Goal: Transaction & Acquisition: Purchase product/service

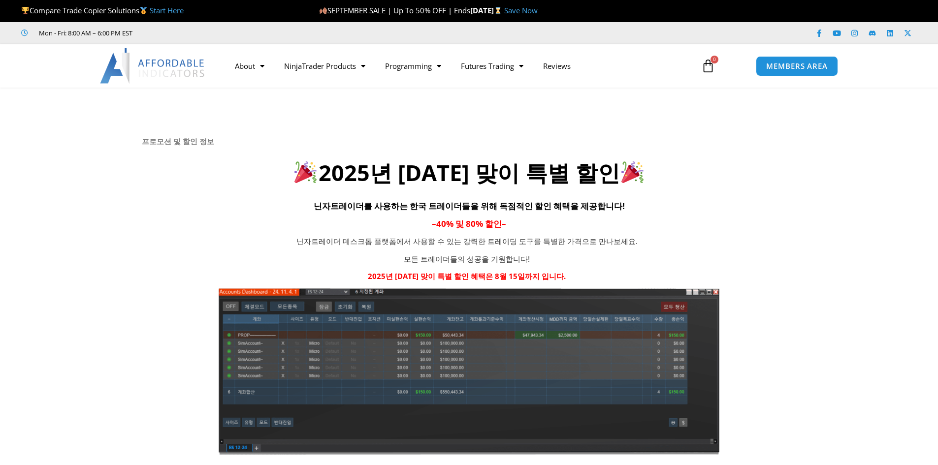
click at [489, 173] on h2 "2025년 광복절 맞이 특별 할인" at bounding box center [469, 172] width 655 height 29
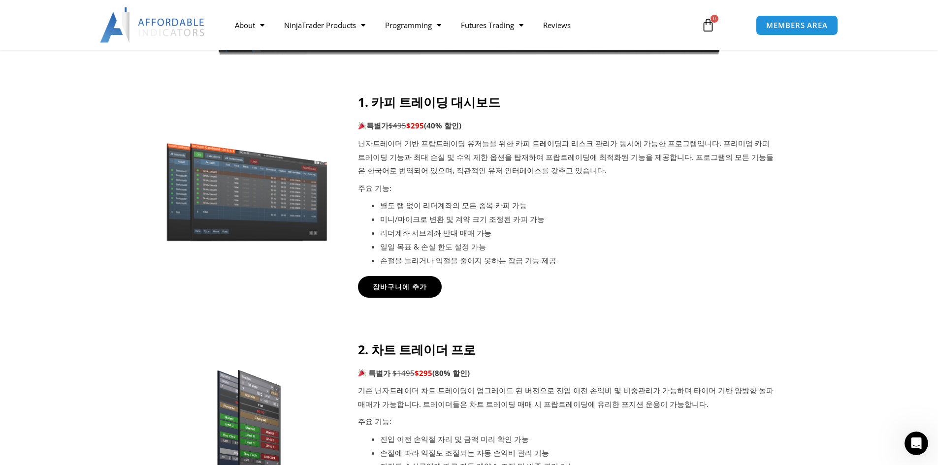
scroll to position [394, 0]
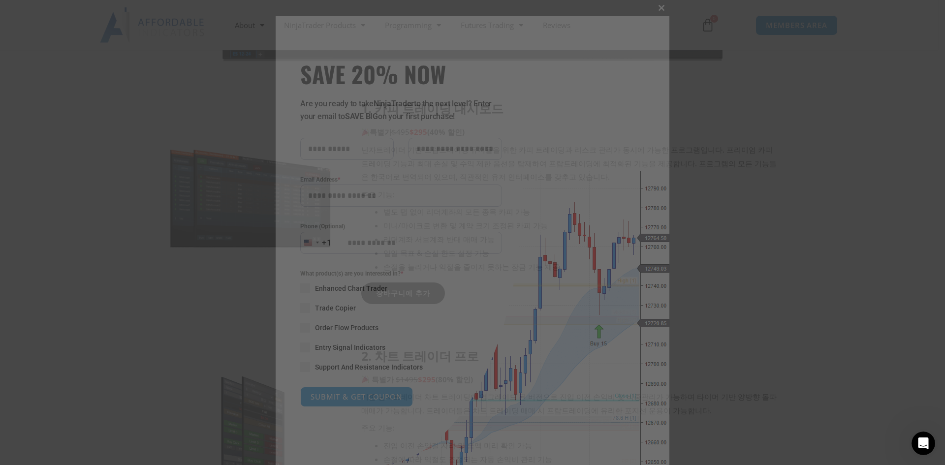
click at [658, 9] on span "SAVE 20% NOW popup" at bounding box center [662, 8] width 16 height 6
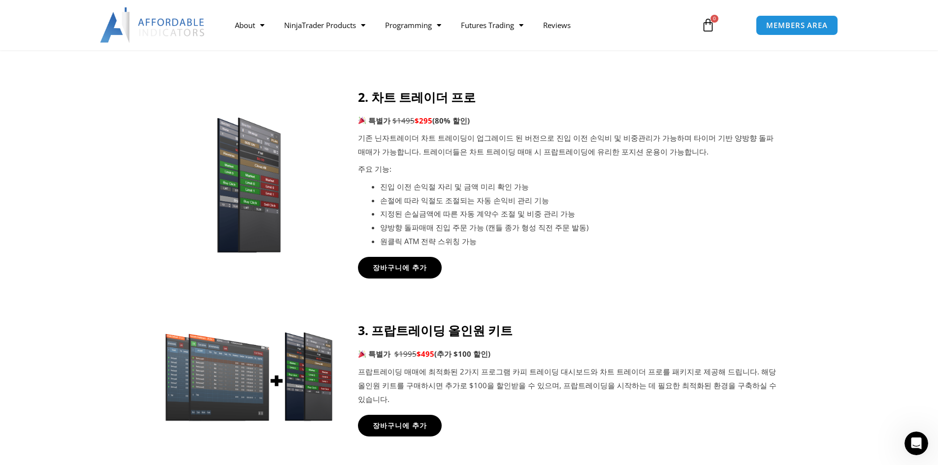
scroll to position [443, 0]
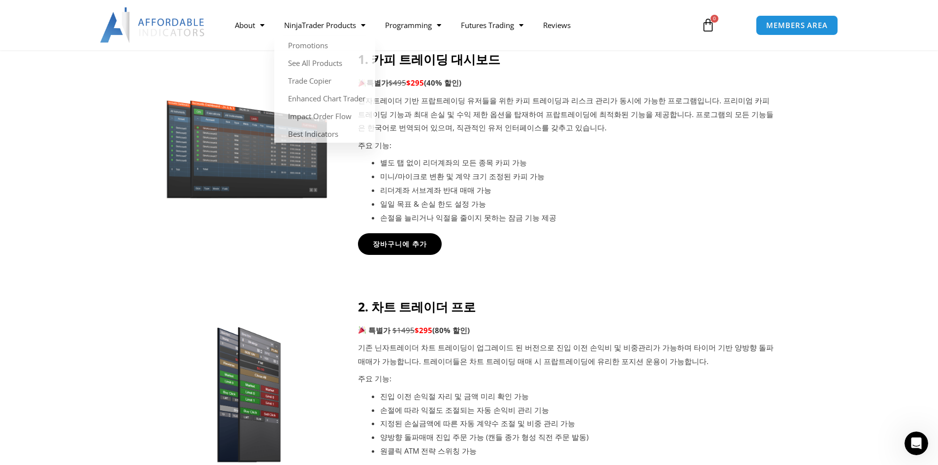
click at [641, 179] on li "미니/마이크로 변환 및 계약 크기 조정된 카피 가능" at bounding box center [578, 177] width 397 height 14
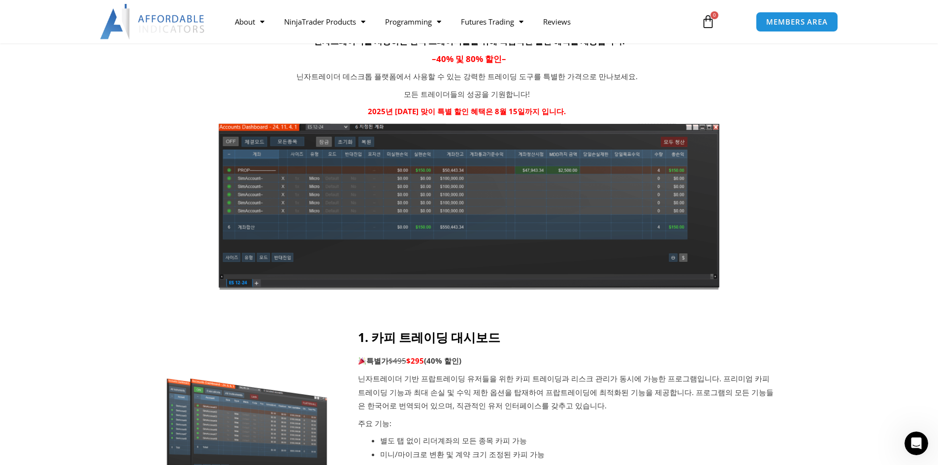
scroll to position [49, 0]
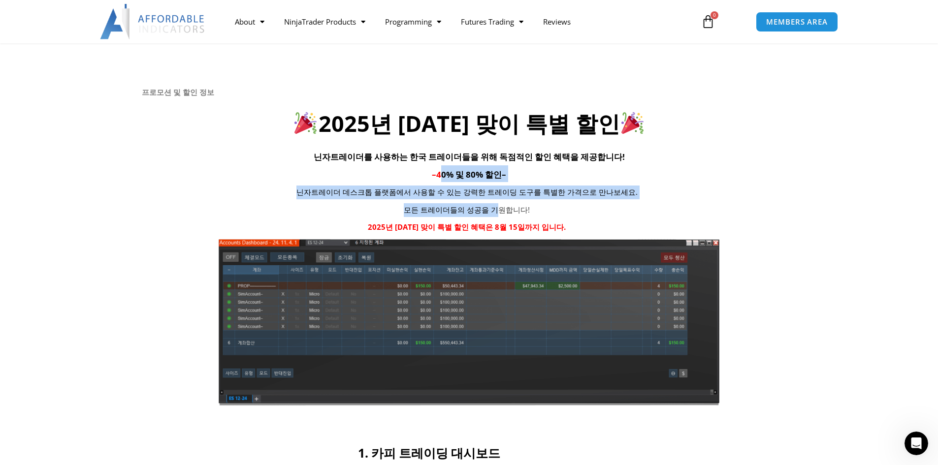
drag, startPoint x: 443, startPoint y: 177, endPoint x: 493, endPoint y: 206, distance: 58.2
click at [493, 206] on div "프로모션 및 할인 정보 2025년 광복절 맞이 특별 할인 닌자트레이더를 사용하는 한국 트레이더들을 위해 독점적인 할인 혜택을 제공합니다! – …" at bounding box center [469, 247] width 655 height 318
click at [493, 206] on p "모든 트레이더들의 성공을 기원합니다!" at bounding box center [467, 210] width 405 height 14
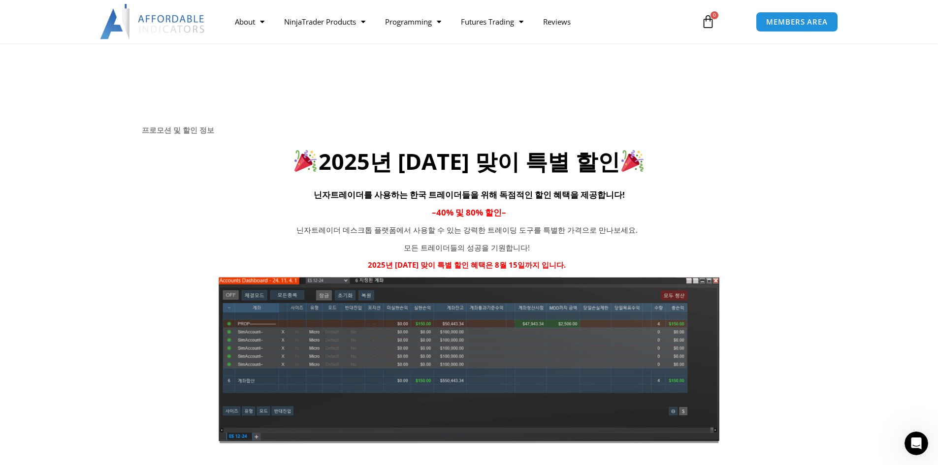
scroll to position [0, 0]
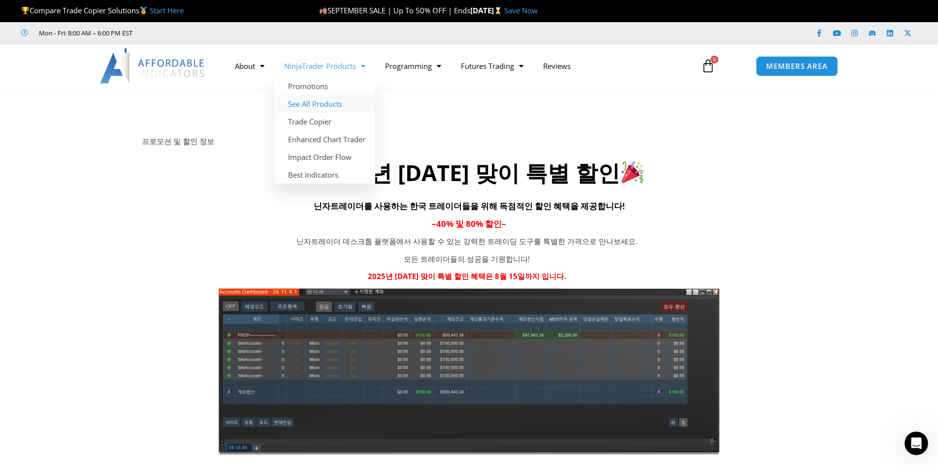
click at [314, 106] on link "See All Products" at bounding box center [324, 104] width 101 height 18
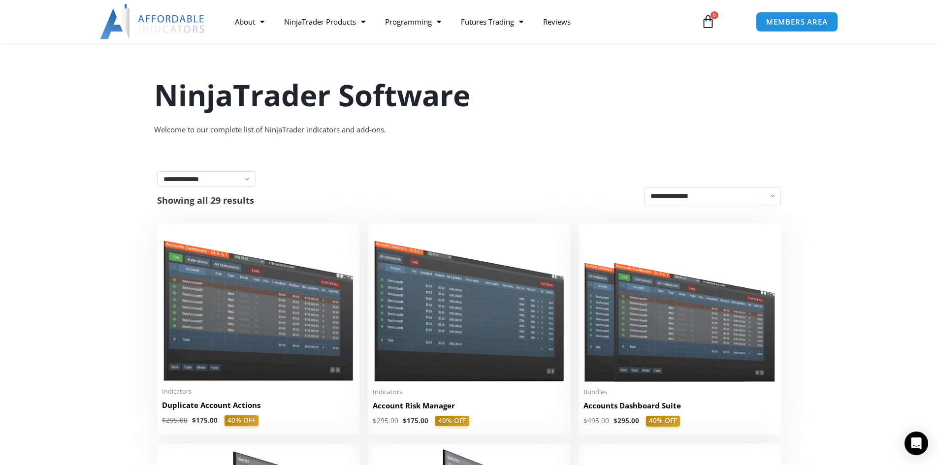
scroll to position [148, 0]
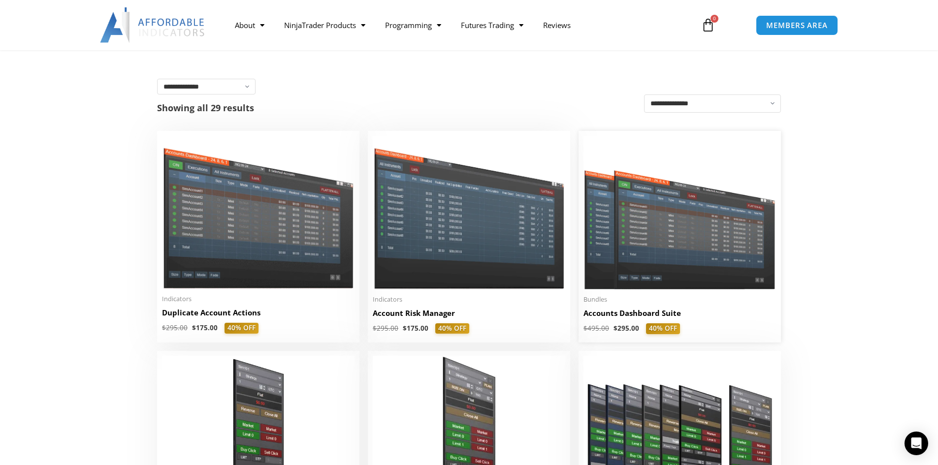
click at [725, 231] on img at bounding box center [679, 213] width 192 height 154
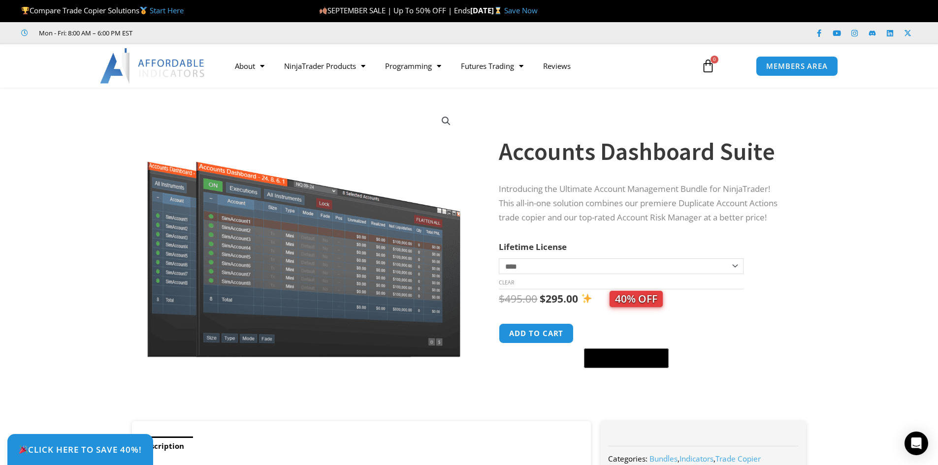
click at [561, 261] on select "**********" at bounding box center [621, 266] width 244 height 16
click at [524, 334] on button "Add to cart" at bounding box center [536, 333] width 79 height 21
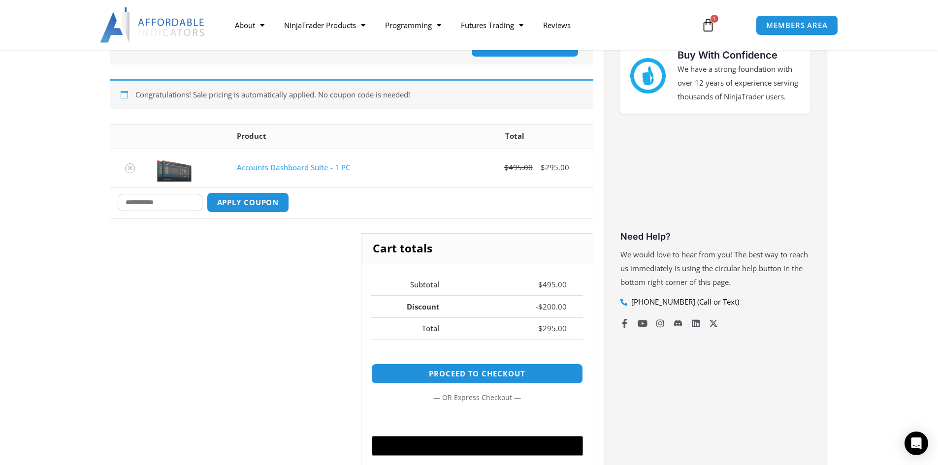
scroll to position [98, 0]
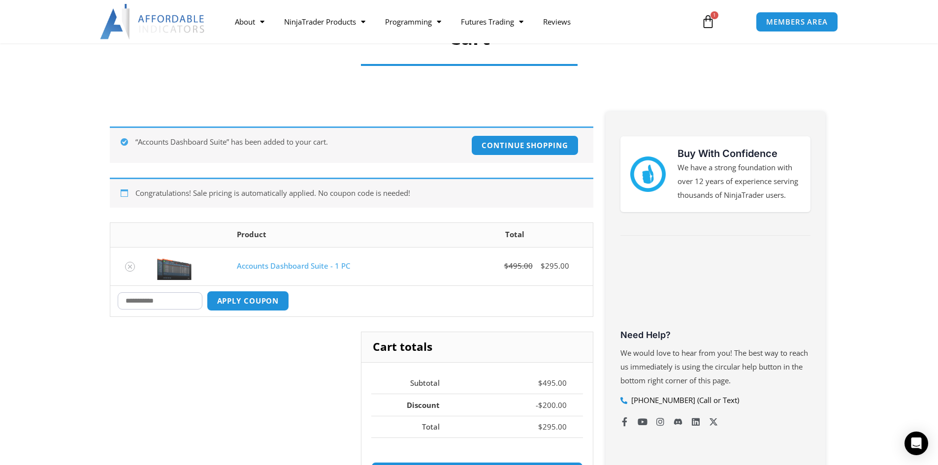
click at [144, 310] on input "Coupon:" at bounding box center [160, 300] width 85 height 17
type input "*****"
click at [234, 293] on button "Apply coupon" at bounding box center [247, 300] width 87 height 21
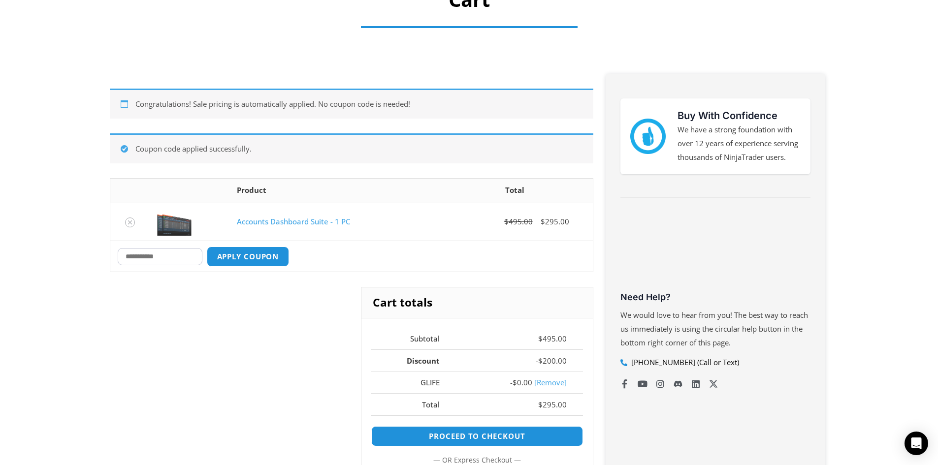
scroll to position [0, 0]
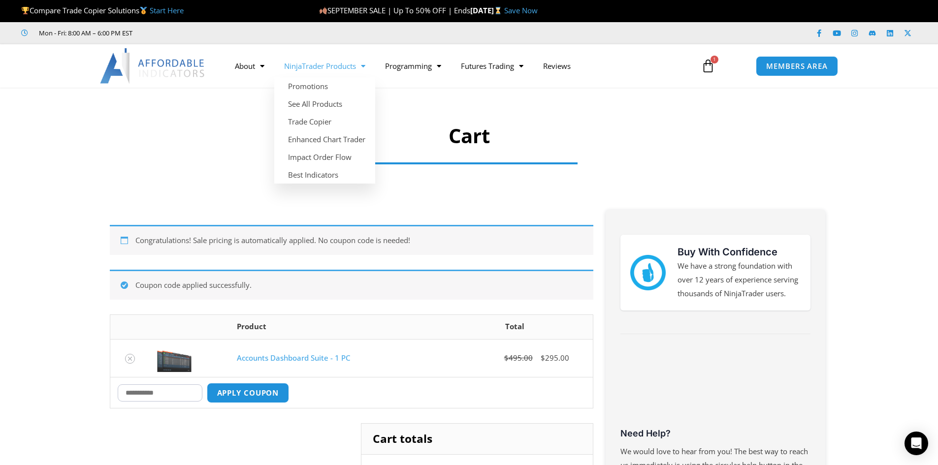
click at [329, 67] on link "NinjaTrader Products" at bounding box center [324, 66] width 101 height 23
click at [320, 103] on link "See All Products" at bounding box center [324, 104] width 101 height 18
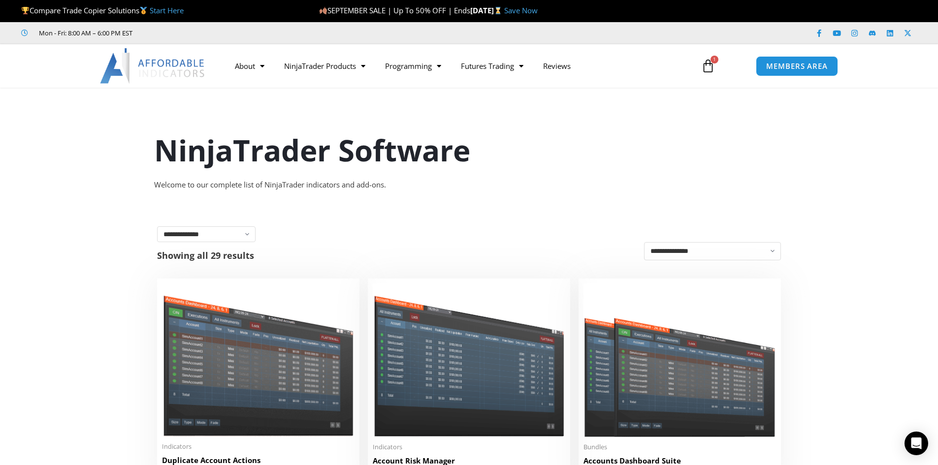
click at [717, 67] on link "$ 495.00 1 Cart" at bounding box center [707, 66] width 43 height 29
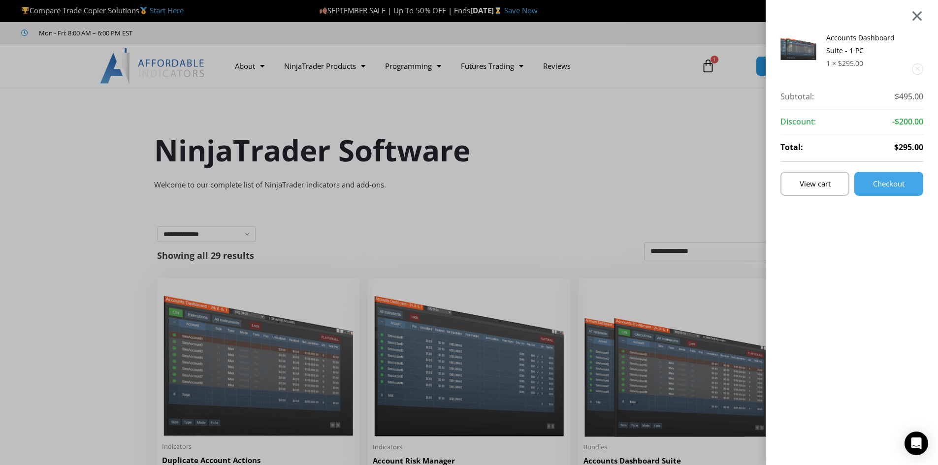
click at [920, 12] on div at bounding box center [917, 16] width 12 height 12
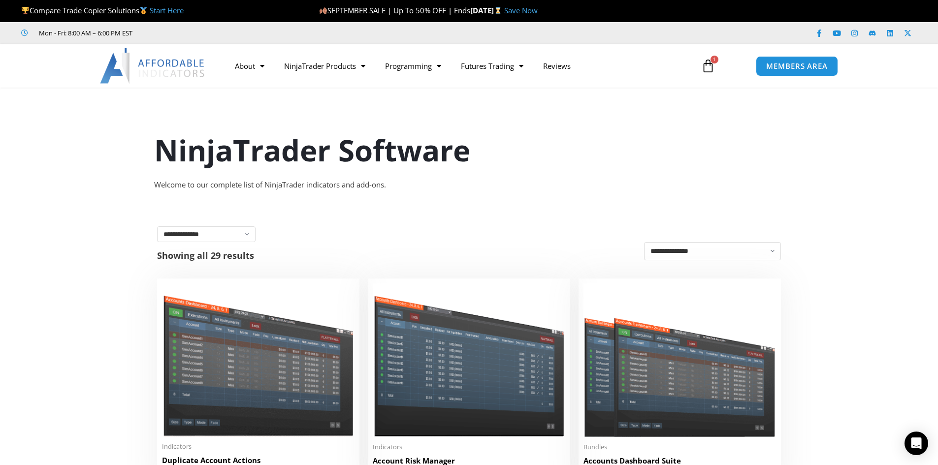
click at [713, 71] on icon at bounding box center [708, 66] width 14 height 14
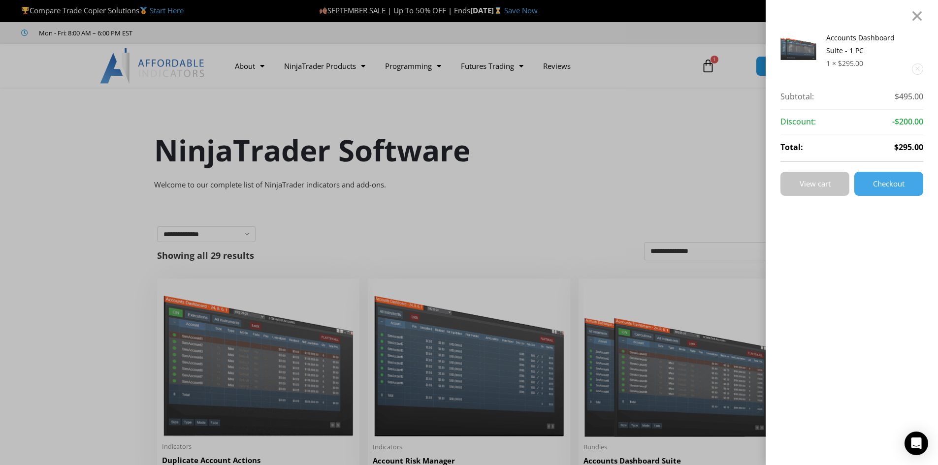
click at [846, 188] on link "View cart" at bounding box center [814, 184] width 69 height 24
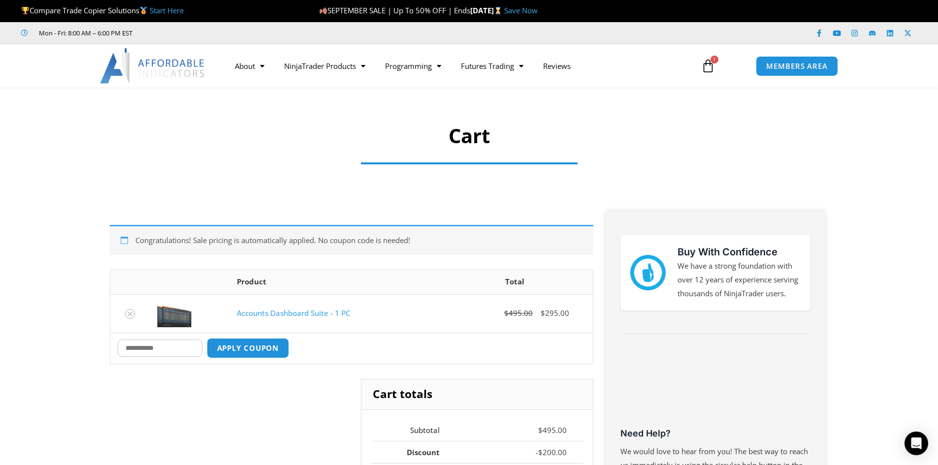
drag, startPoint x: 140, startPoint y: 243, endPoint x: 463, endPoint y: 242, distance: 322.9
click at [458, 242] on div "Congratulations! Sale pricing is automatically applied. No coupon code is neede…" at bounding box center [351, 240] width 483 height 30
click at [463, 242] on div "Congratulations! Sale pricing is automatically applied. No coupon code is neede…" at bounding box center [351, 240] width 483 height 30
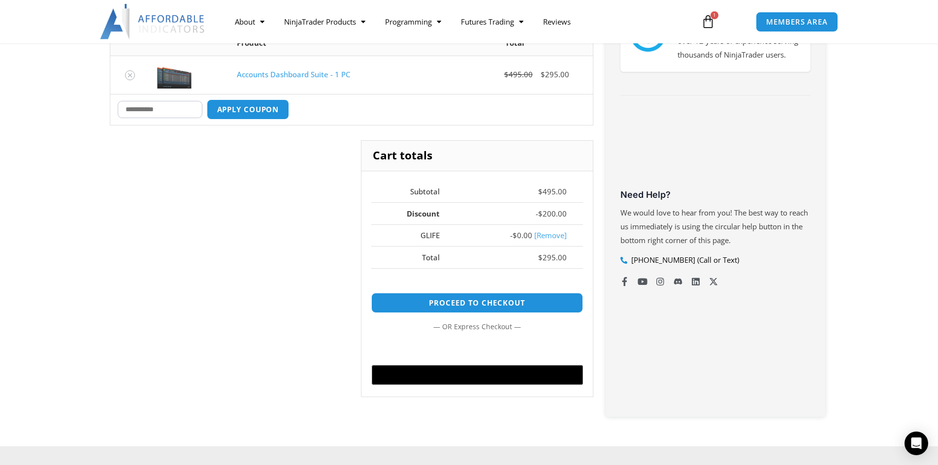
scroll to position [246, 0]
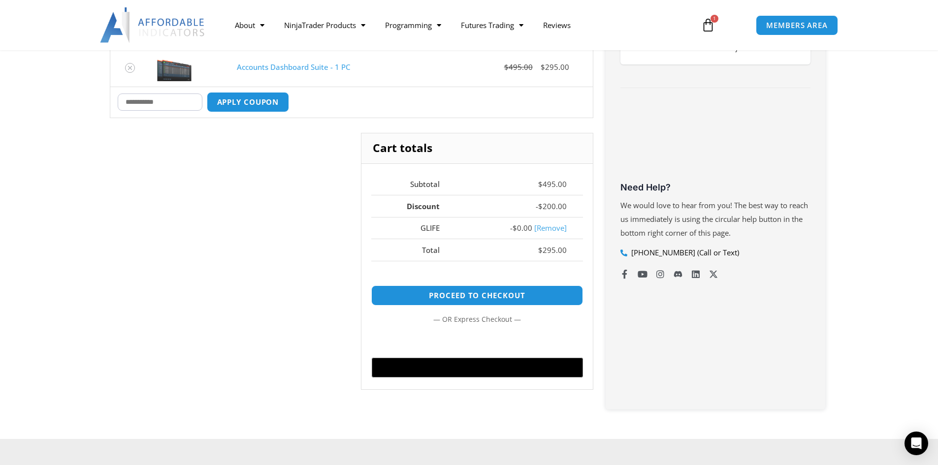
click at [555, 228] on link "[Remove]" at bounding box center [550, 228] width 32 height 10
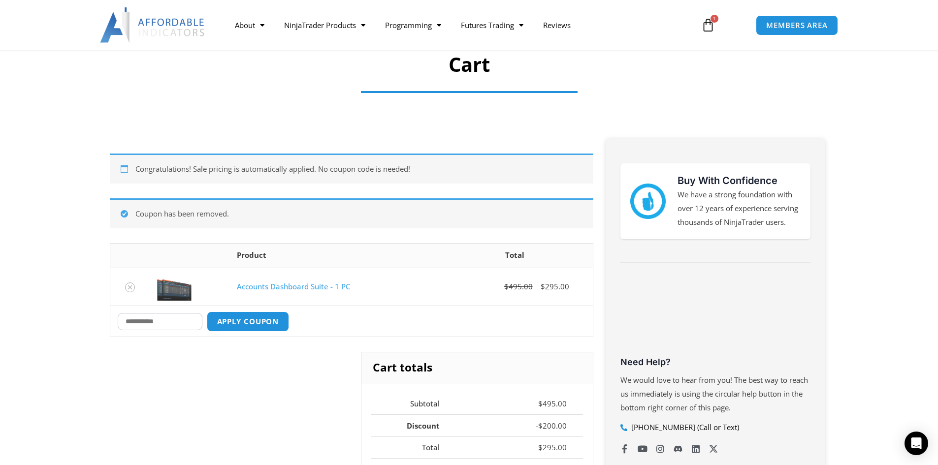
scroll to position [24, 0]
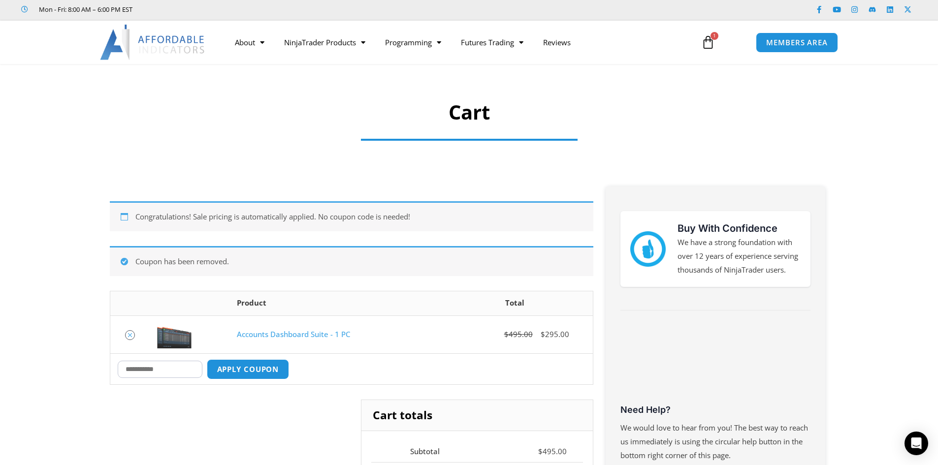
click at [129, 334] on icon "Remove Accounts Dashboard Suite - 1 PC from cart" at bounding box center [130, 335] width 7 height 7
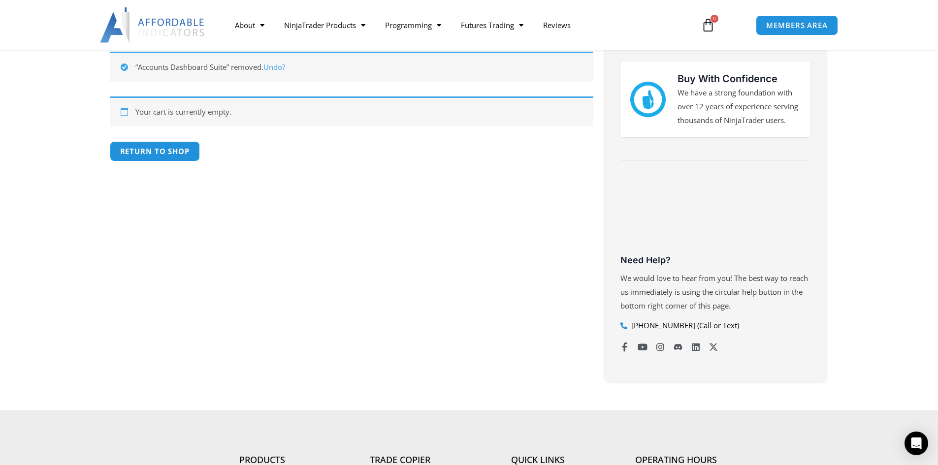
scroll to position [176, 0]
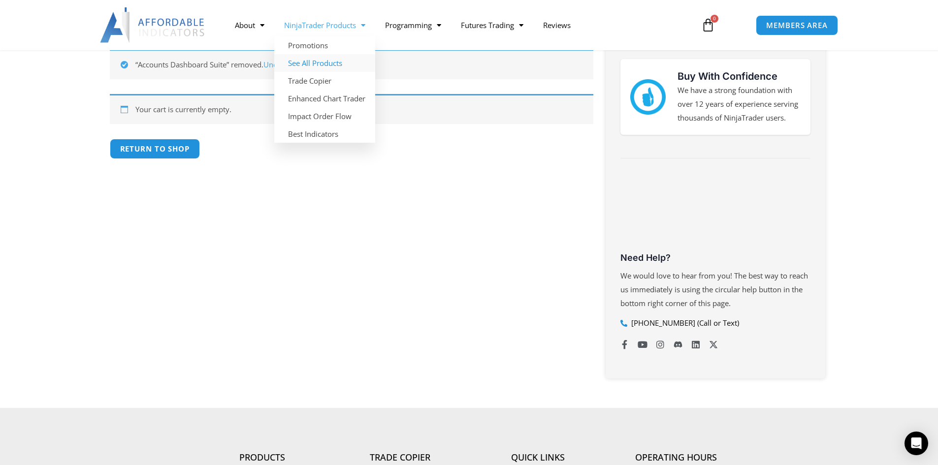
click at [333, 64] on link "See All Products" at bounding box center [324, 63] width 101 height 18
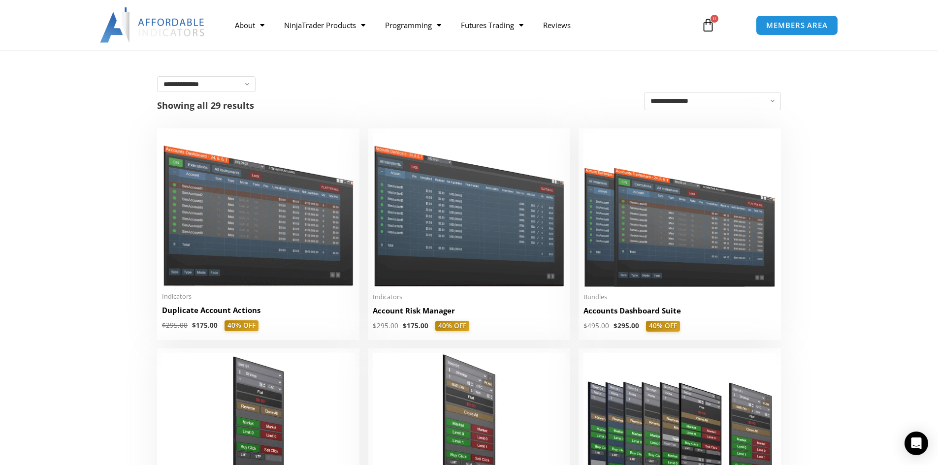
scroll to position [148, 0]
